Goal: Check status

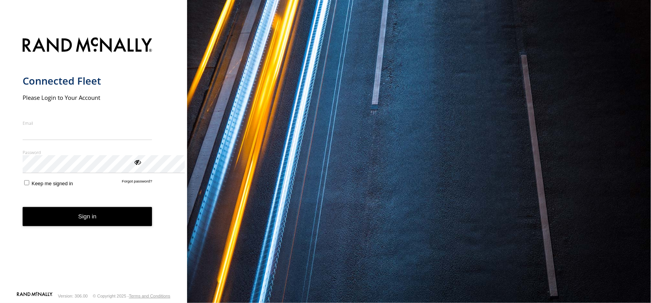
type input "**********"
click at [119, 226] on button "Sign in" at bounding box center [88, 216] width 130 height 19
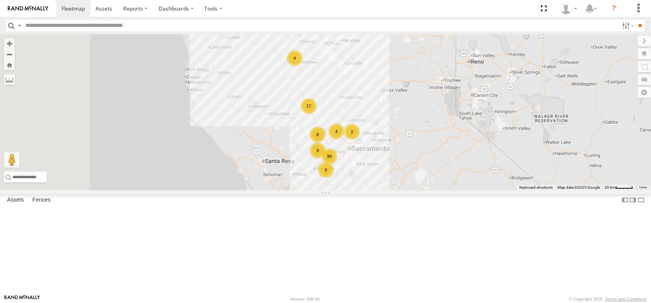
drag, startPoint x: 354, startPoint y: 132, endPoint x: 416, endPoint y: 173, distance: 73.8
click at [416, 173] on div "FRONTLOADER JD344H AL2354 99 9 8 8 17 4 9 3 2 4" at bounding box center [325, 112] width 651 height 156
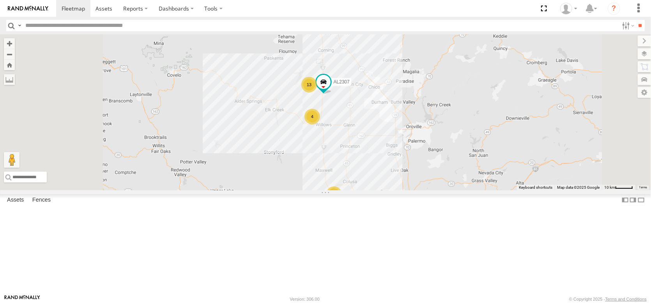
drag, startPoint x: 368, startPoint y: 69, endPoint x: 393, endPoint y: 152, distance: 86.8
click at [393, 152] on div "FRONTLOADER JD344H AL2354 93 7 13 AL2307 6 2 4 4 4 2 2 4 3 2 11 2" at bounding box center [325, 112] width 651 height 156
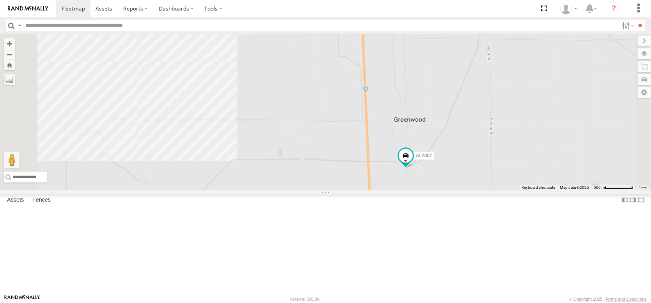
scroll to position [156, 0]
